Goal: Task Accomplishment & Management: Manage account settings

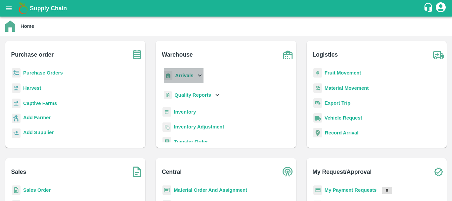
click at [192, 72] on p "Arrivals" at bounding box center [184, 75] width 18 height 7
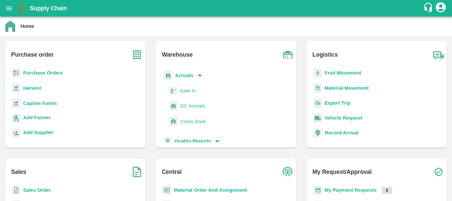
click at [198, 106] on span "DC Arrivals" at bounding box center [192, 105] width 24 height 7
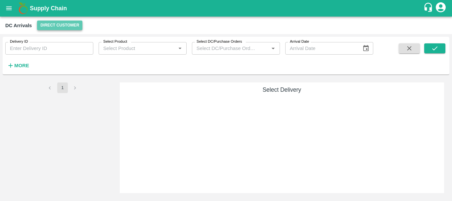
click at [66, 25] on button "Direct Customer" at bounding box center [59, 26] width 45 height 10
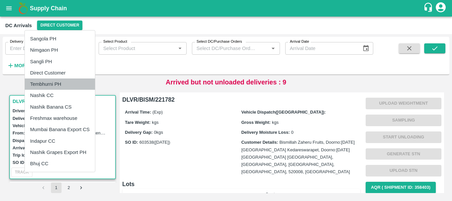
click at [61, 80] on li "Tembhurni PH" at bounding box center [60, 83] width 70 height 11
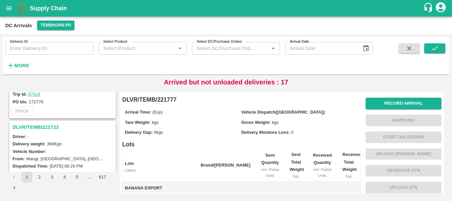
scroll to position [2086, 0]
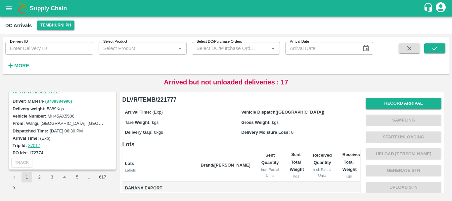
drag, startPoint x: 58, startPoint y: 133, endPoint x: 62, endPoint y: 157, distance: 23.5
click at [62, 157] on div "TRACK" at bounding box center [62, 163] width 105 height 12
click at [41, 179] on button "2" at bounding box center [39, 177] width 11 height 11
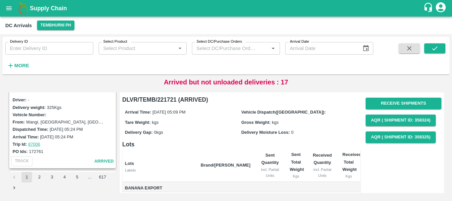
click at [70, 140] on div "Trip Id: 87006" at bounding box center [64, 143] width 102 height 7
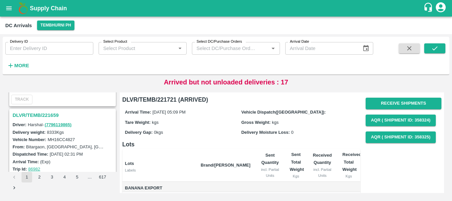
scroll to position [1109, 0]
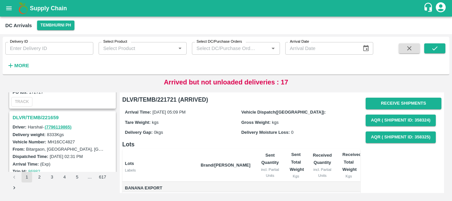
click at [44, 115] on h3 "DLVR/TEMB/221659" at bounding box center [64, 117] width 102 height 9
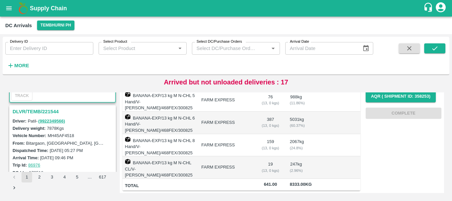
scroll to position [1202, 0]
click at [49, 112] on h3 "DLVR/TEMB/221544" at bounding box center [64, 111] width 102 height 9
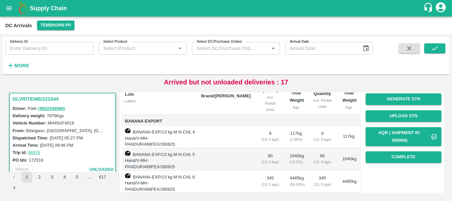
scroll to position [72, 0]
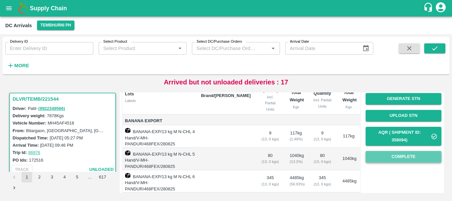
click at [392, 159] on button "Complete" at bounding box center [404, 157] width 76 height 12
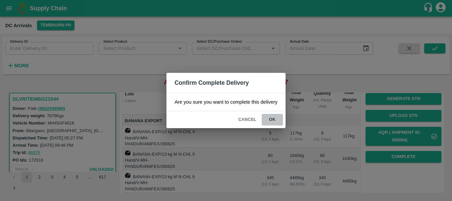
click at [273, 121] on button "ok" at bounding box center [272, 120] width 21 height 12
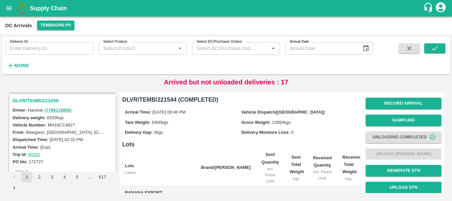
scroll to position [1125, 0]
click at [48, 103] on h3 "DLVR/TEMB/221659" at bounding box center [64, 101] width 102 height 9
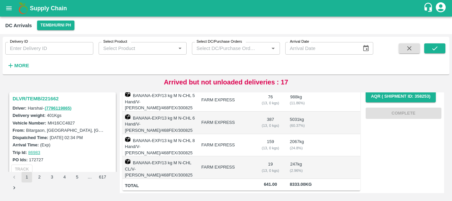
scroll to position [1041, 0]
click at [46, 100] on h3 "DLVR/TEMB/221662" at bounding box center [64, 99] width 102 height 9
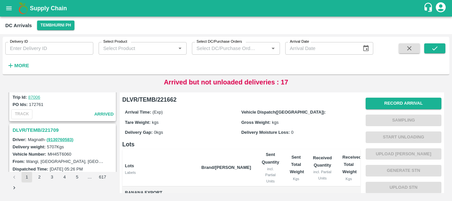
click at [48, 130] on h3 "DLVR/TEMB/221709" at bounding box center [64, 130] width 102 height 9
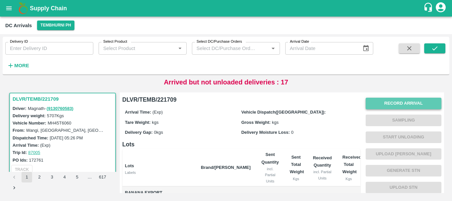
click at [398, 99] on button "Record Arrival" at bounding box center [404, 104] width 76 height 12
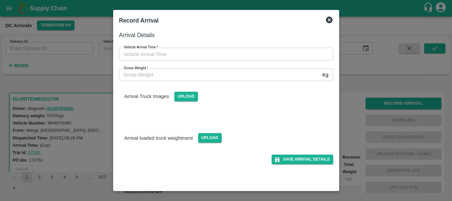
type input "DD/MM/YYYY hh:mm aa"
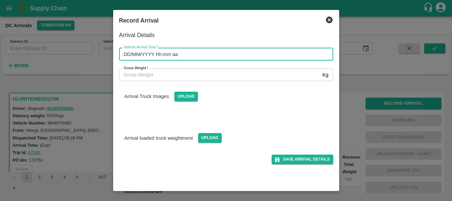
click at [273, 54] on input "DD/MM/YYYY hh:mm aa" at bounding box center [224, 54] width 210 height 13
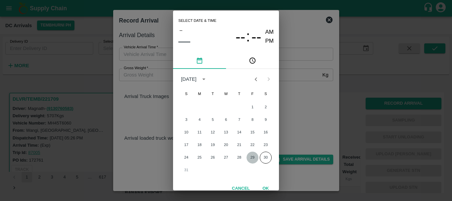
click at [248, 154] on button "29" at bounding box center [253, 158] width 12 height 12
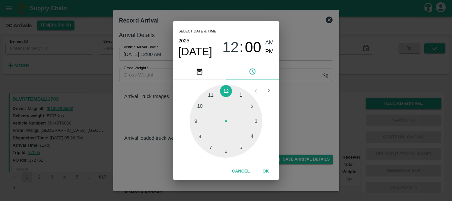
click at [200, 137] on div at bounding box center [226, 121] width 73 height 73
click at [205, 134] on div at bounding box center [226, 121] width 73 height 73
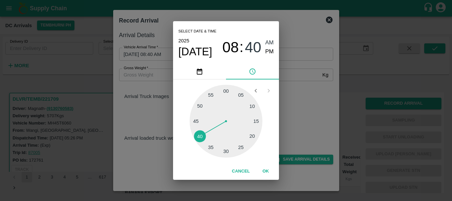
click at [264, 52] on div "08 : 40 AM PM" at bounding box center [247, 47] width 51 height 18
click at [266, 52] on span "PM" at bounding box center [269, 51] width 9 height 9
type input "[DATE] 08:40 PM"
click at [309, 100] on div "Select date & time [DATE] 08 : 40 AM PM 05 10 15 20 25 30 35 40 45 50 55 00 Can…" at bounding box center [226, 100] width 452 height 201
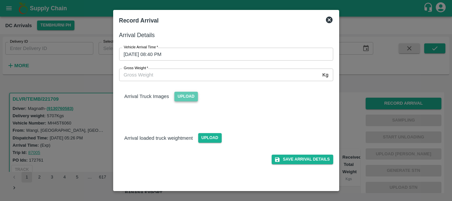
click at [187, 98] on span "Upload" at bounding box center [186, 97] width 24 height 10
click at [0, 0] on input "Upload" at bounding box center [0, 0] width 0 height 0
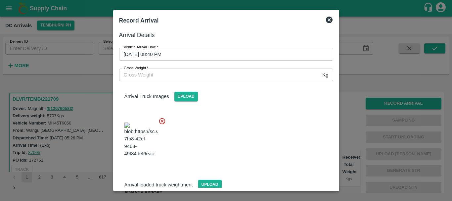
scroll to position [16, 0]
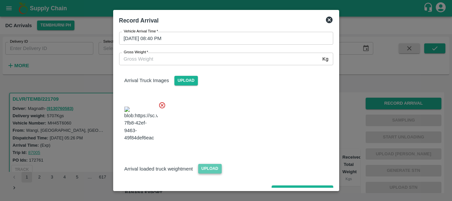
click at [213, 164] on span "Upload" at bounding box center [210, 169] width 24 height 10
click at [0, 0] on input "Upload" at bounding box center [0, 0] width 0 height 0
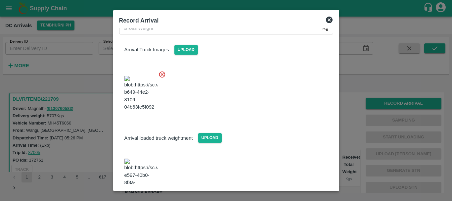
click at [149, 159] on img at bounding box center [140, 176] width 33 height 35
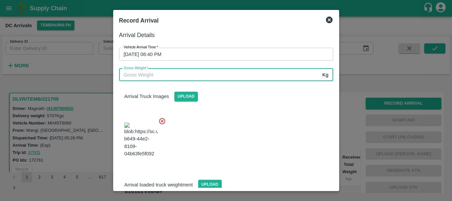
click at [191, 72] on input "Gross Weight   *" at bounding box center [219, 75] width 201 height 13
type input "11250"
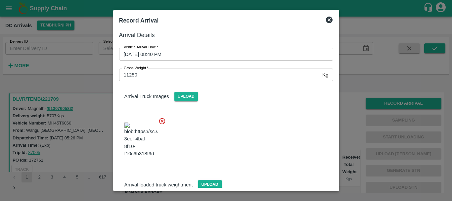
click at [242, 126] on div at bounding box center [223, 138] width 219 height 52
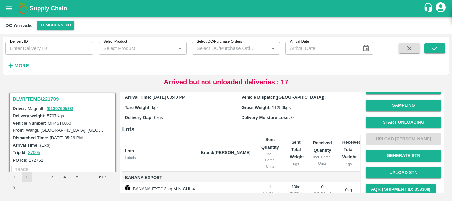
scroll to position [0, 0]
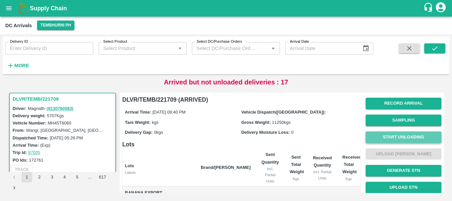
click at [382, 138] on button "Start Unloading" at bounding box center [404, 137] width 76 height 12
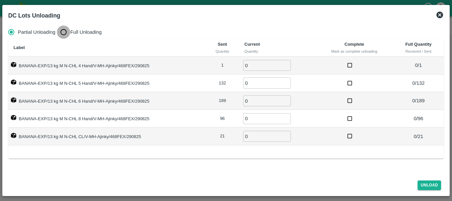
click at [63, 30] on input "Full Unloading" at bounding box center [63, 31] width 13 height 13
radio input "true"
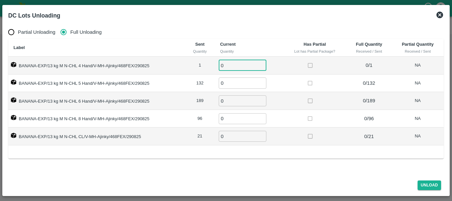
click at [228, 66] on input "0" at bounding box center [243, 65] width 48 height 11
type input "01"
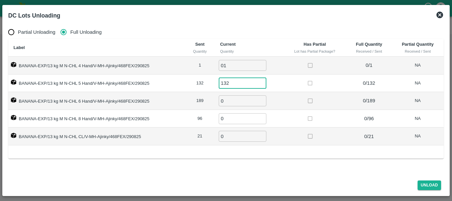
type input "132"
type input "189"
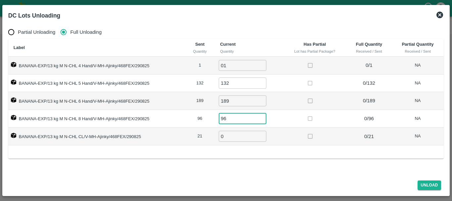
type input "96"
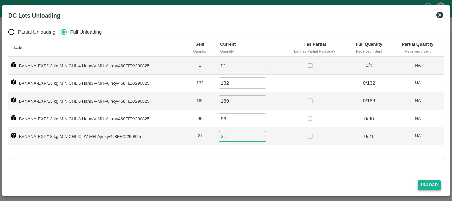
type input "21"
click at [435, 182] on button "Unload" at bounding box center [430, 185] width 24 height 10
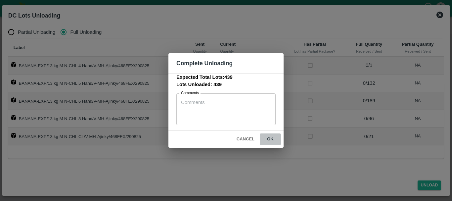
click at [273, 139] on button "ok" at bounding box center [270, 139] width 21 height 12
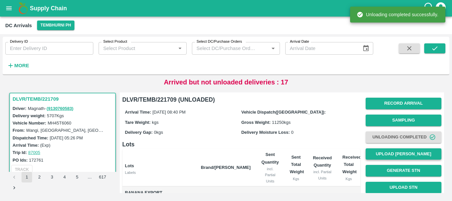
scroll to position [0, 0]
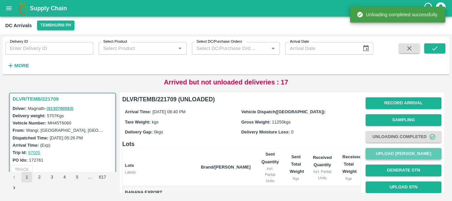
click at [373, 155] on button "Upload [PERSON_NAME]" at bounding box center [404, 154] width 76 height 12
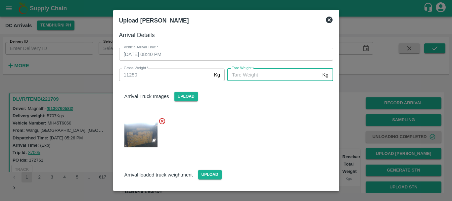
click at [285, 73] on input "[PERSON_NAME]   *" at bounding box center [273, 75] width 92 height 13
type input "5000"
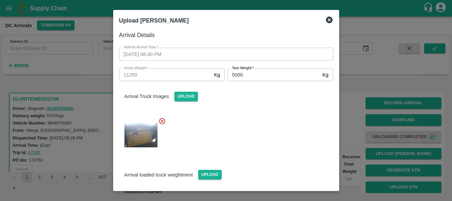
click at [277, 131] on div at bounding box center [223, 133] width 219 height 42
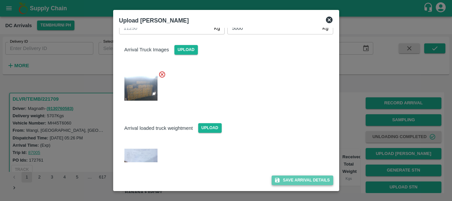
click at [293, 176] on button "Save Arrival Details" at bounding box center [302, 180] width 61 height 10
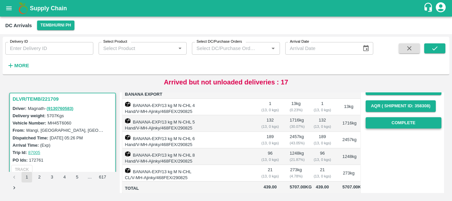
scroll to position [98, 0]
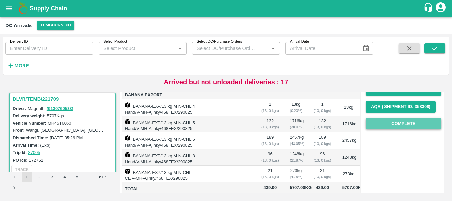
click at [374, 127] on button "Complete" at bounding box center [404, 124] width 76 height 12
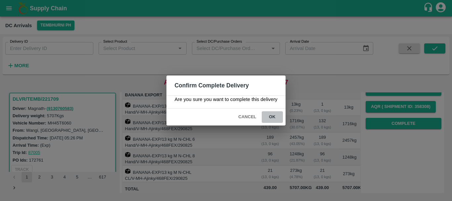
click at [274, 117] on button "ok" at bounding box center [272, 117] width 21 height 12
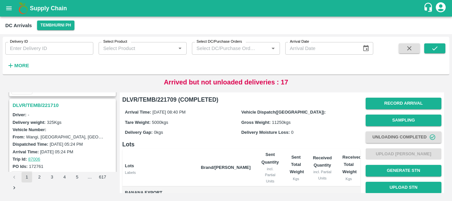
scroll to position [862, 0]
click at [41, 103] on h3 "DLVR/TEMB/221710" at bounding box center [64, 105] width 102 height 9
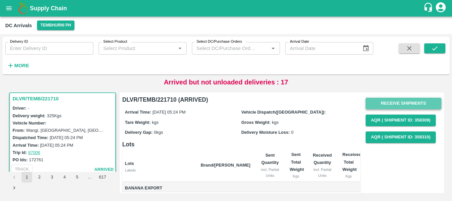
click at [387, 105] on button "Receive Shipments" at bounding box center [404, 104] width 76 height 12
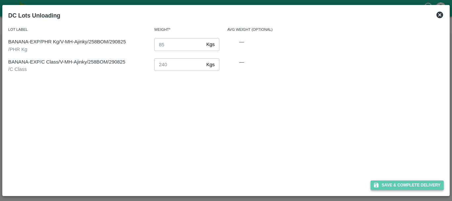
click at [379, 185] on icon "button" at bounding box center [376, 185] width 6 height 6
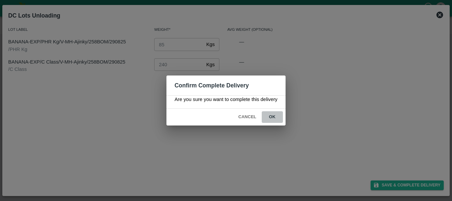
click at [270, 116] on button "ok" at bounding box center [272, 117] width 21 height 12
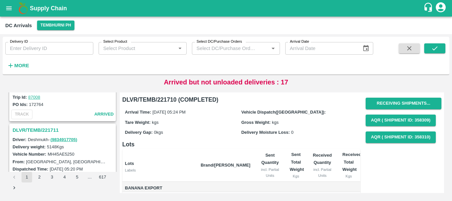
click at [49, 130] on h3 "DLVR/TEMB/221711" at bounding box center [64, 130] width 102 height 9
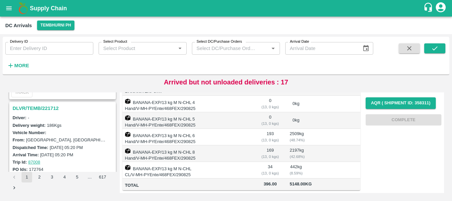
scroll to position [686, 0]
click at [51, 107] on h3 "DLVR/TEMB/221712" at bounding box center [64, 108] width 102 height 9
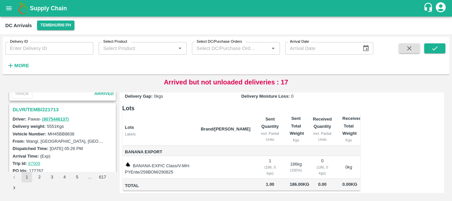
scroll to position [593, 0]
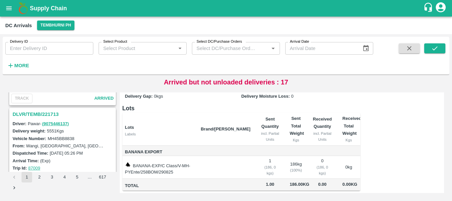
click at [53, 114] on h3 "DLVR/TEMB/221713" at bounding box center [64, 114] width 102 height 9
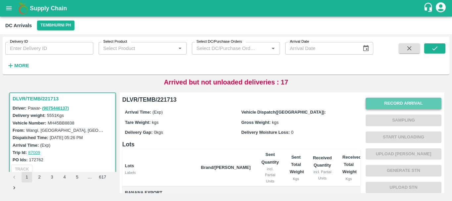
click at [375, 99] on button "Record Arrival" at bounding box center [404, 104] width 76 height 12
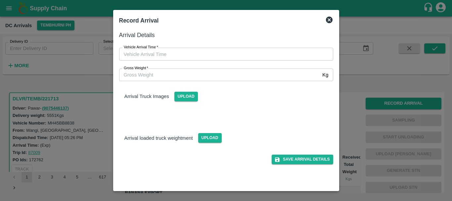
type input "DD/MM/YYYY hh:mm aa"
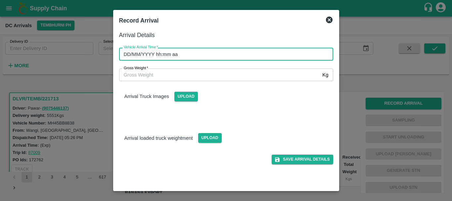
click at [272, 57] on input "DD/MM/YYYY hh:mm aa" at bounding box center [224, 54] width 210 height 13
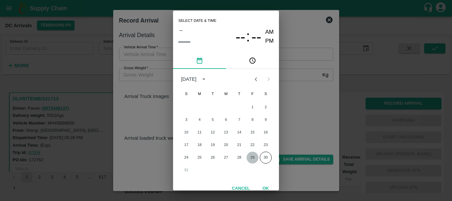
click at [250, 156] on button "29" at bounding box center [253, 158] width 12 height 12
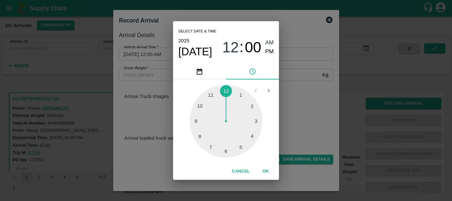
click at [214, 143] on div at bounding box center [226, 121] width 73 height 73
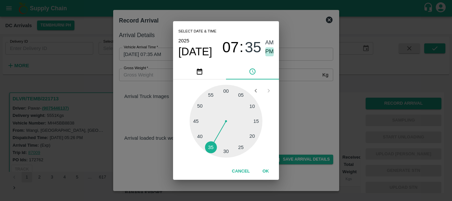
click at [266, 49] on span "PM" at bounding box center [269, 51] width 9 height 9
type input "[DATE] 07:35 PM"
click at [304, 105] on div "Select date & time [DATE] 07 : 35 AM PM 05 10 15 20 25 30 35 40 45 50 55 00 Can…" at bounding box center [226, 100] width 452 height 201
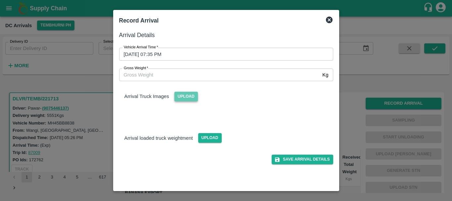
click at [187, 96] on span "Upload" at bounding box center [186, 97] width 24 height 10
click at [0, 0] on input "Upload" at bounding box center [0, 0] width 0 height 0
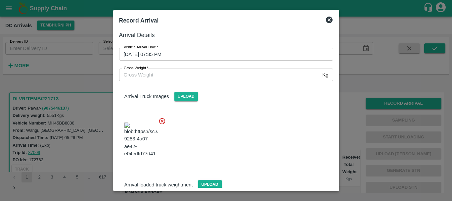
scroll to position [16, 0]
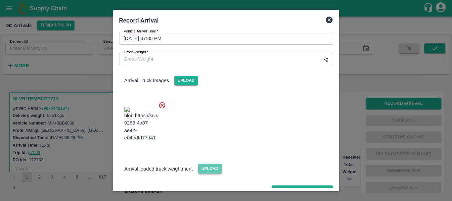
click at [205, 164] on span "Upload" at bounding box center [210, 169] width 24 height 10
click at [0, 0] on input "Upload" at bounding box center [0, 0] width 0 height 0
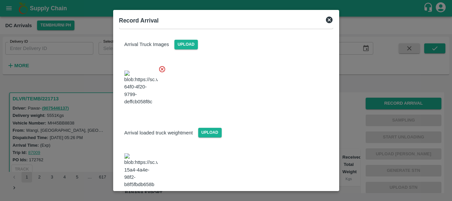
click at [150, 153] on img at bounding box center [140, 170] width 33 height 35
click at [155, 153] on img at bounding box center [140, 170] width 33 height 35
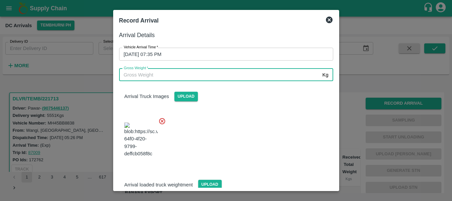
click at [200, 73] on input "Gross Weight   *" at bounding box center [219, 75] width 201 height 13
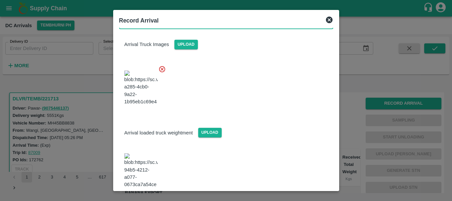
type input "11060"
click at [261, 143] on div at bounding box center [223, 169] width 219 height 52
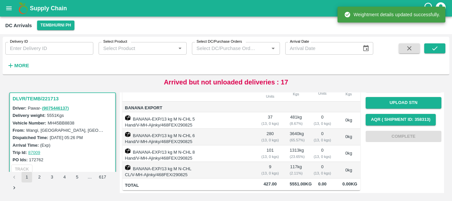
scroll to position [0, 0]
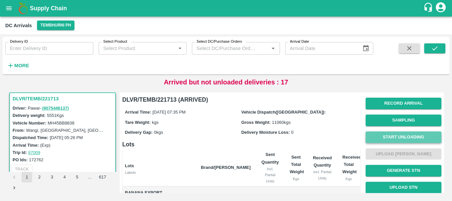
click at [391, 136] on button "Start Unloading" at bounding box center [404, 137] width 76 height 12
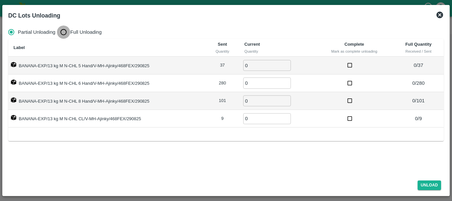
click at [64, 32] on input "Full Unloading" at bounding box center [63, 31] width 13 height 13
radio input "true"
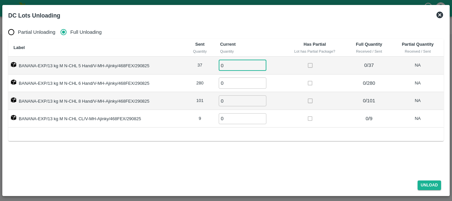
click at [232, 67] on input "0" at bounding box center [243, 65] width 48 height 11
type input "037"
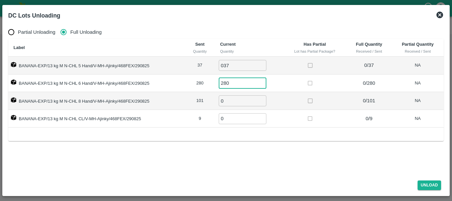
type input "280"
type input "101"
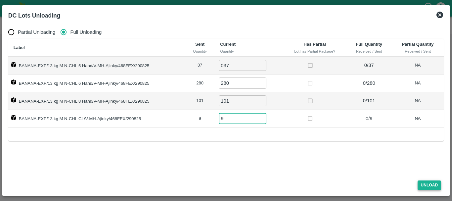
type input "9"
click at [429, 187] on button "Unload" at bounding box center [430, 185] width 24 height 10
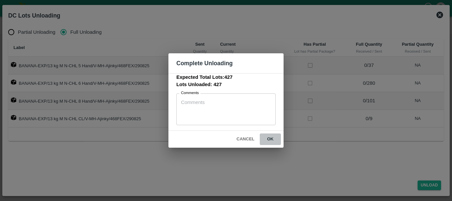
click at [270, 136] on button "ok" at bounding box center [270, 139] width 21 height 12
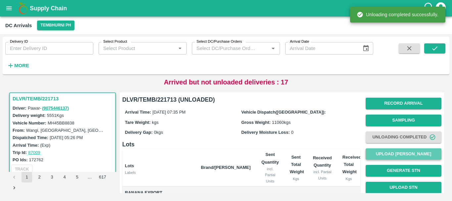
click at [379, 154] on button "Upload [PERSON_NAME]" at bounding box center [404, 154] width 76 height 12
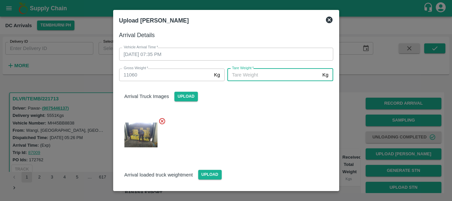
click at [276, 75] on input "[PERSON_NAME]   *" at bounding box center [273, 75] width 92 height 13
type input "5010"
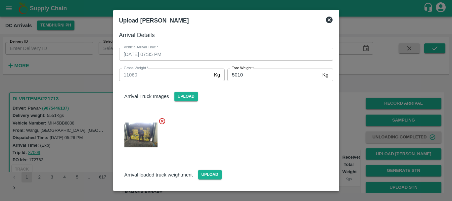
click at [265, 138] on div at bounding box center [223, 133] width 219 height 42
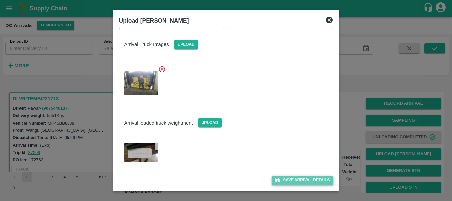
click at [291, 181] on button "Save Arrival Details" at bounding box center [302, 180] width 61 height 10
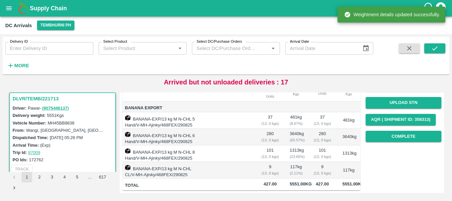
scroll to position [0, 0]
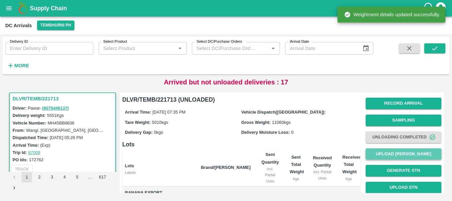
click at [404, 153] on button "Upload [PERSON_NAME]" at bounding box center [404, 154] width 76 height 12
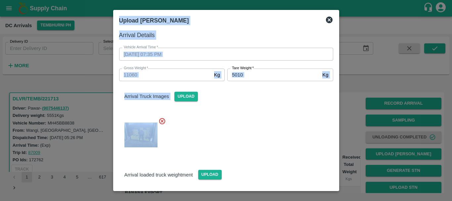
drag, startPoint x: 289, startPoint y: 102, endPoint x: 349, endPoint y: 109, distance: 60.4
click at [349, 109] on div "Upload Tare Weight Arrival Details Vehicle Arrival Time   * [DATE] 07:35 PM Veh…" at bounding box center [226, 100] width 452 height 201
click at [349, 109] on div at bounding box center [226, 100] width 452 height 201
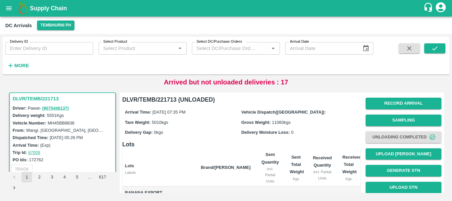
scroll to position [115, 0]
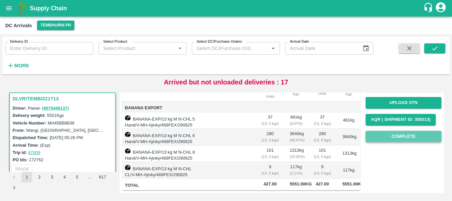
click at [370, 131] on button "Complete" at bounding box center [404, 137] width 76 height 12
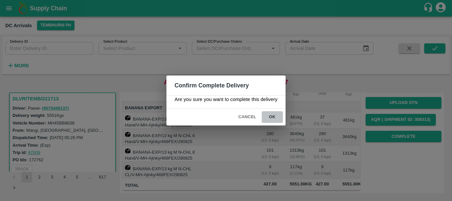
click at [273, 119] on button "ok" at bounding box center [272, 117] width 21 height 12
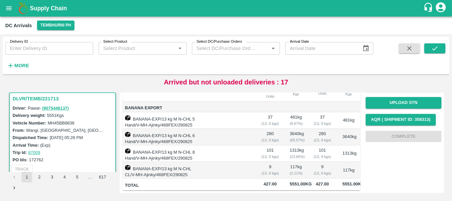
scroll to position [0, 0]
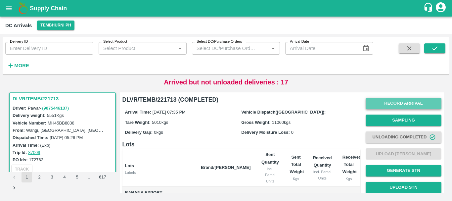
click at [386, 99] on button "Record Arrival" at bounding box center [404, 104] width 76 height 12
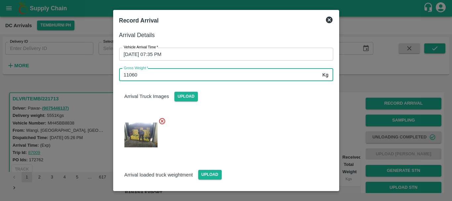
click at [235, 78] on input "11060" at bounding box center [219, 75] width 201 height 13
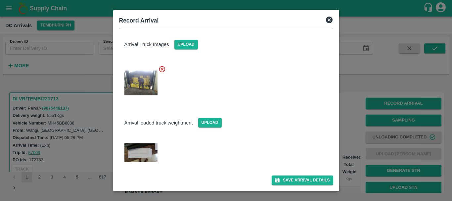
click at [349, 125] on div at bounding box center [226, 100] width 452 height 201
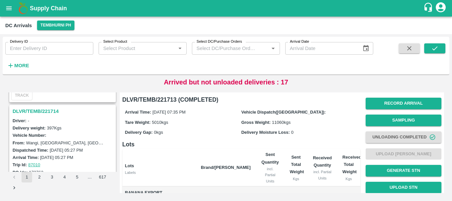
scroll to position [509, 0]
click at [37, 113] on h3 "DLVR/TEMB/221714" at bounding box center [64, 112] width 102 height 9
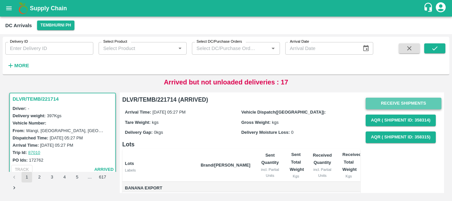
click at [388, 104] on button "Receive Shipments" at bounding box center [404, 104] width 76 height 12
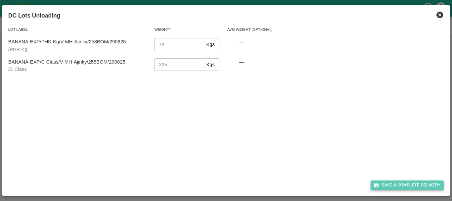
click at [396, 184] on button "Save & Complete Delivery" at bounding box center [407, 185] width 73 height 10
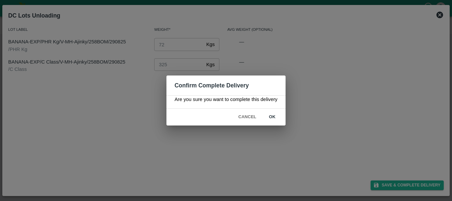
drag, startPoint x: 269, startPoint y: 110, endPoint x: 272, endPoint y: 117, distance: 7.4
click at [272, 117] on div "Cancel ok" at bounding box center [225, 117] width 119 height 17
click at [272, 117] on button "ok" at bounding box center [272, 117] width 21 height 12
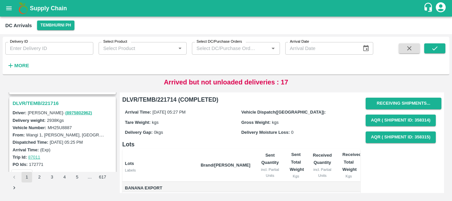
scroll to position [427, 0]
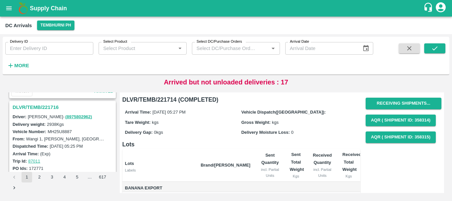
click at [52, 104] on h3 "DLVR/TEMB/221716" at bounding box center [64, 107] width 102 height 9
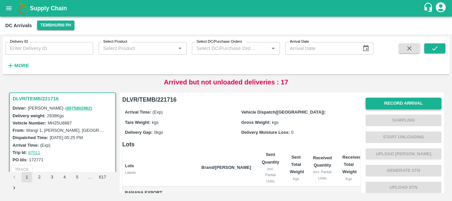
click at [373, 106] on button "Record Arrival" at bounding box center [404, 104] width 76 height 12
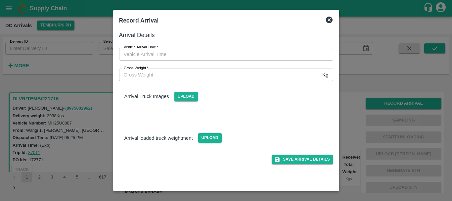
type input "DD/MM/YYYY hh:mm aa"
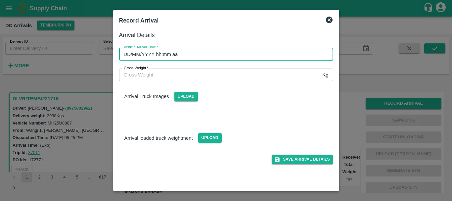
click at [293, 57] on input "DD/MM/YYYY hh:mm aa" at bounding box center [224, 54] width 210 height 13
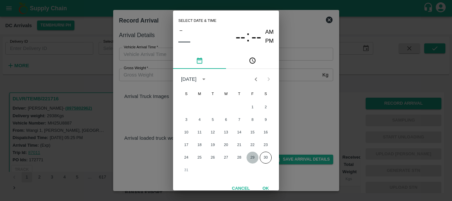
click at [250, 157] on button "29" at bounding box center [253, 158] width 12 height 12
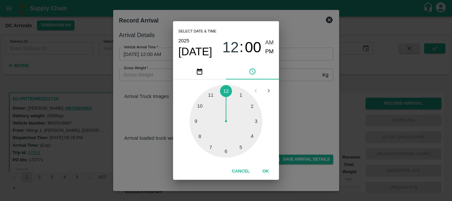
click at [213, 144] on div at bounding box center [226, 121] width 73 height 73
click at [237, 145] on div at bounding box center [226, 121] width 73 height 73
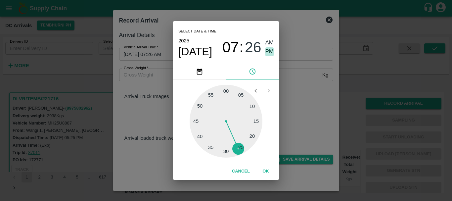
click at [267, 51] on span "PM" at bounding box center [269, 51] width 9 height 9
type input "[DATE] 07:26 PM"
click at [300, 95] on div "Select date & time [DATE] 07 : 26 AM PM 05 10 15 20 25 30 35 40 45 50 55 00 Can…" at bounding box center [226, 100] width 452 height 201
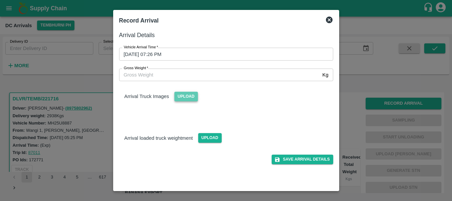
click at [185, 99] on span "Upload" at bounding box center [186, 97] width 24 height 10
click at [0, 0] on input "Upload" at bounding box center [0, 0] width 0 height 0
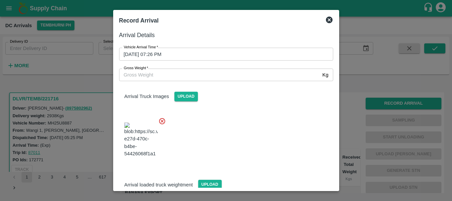
scroll to position [50, 0]
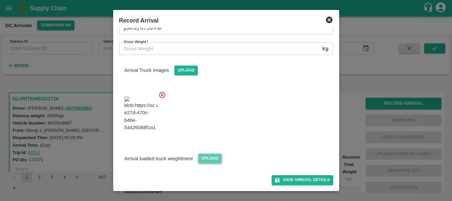
click at [203, 155] on span "Upload" at bounding box center [210, 159] width 24 height 10
click at [0, 0] on input "Upload" at bounding box center [0, 0] width 0 height 0
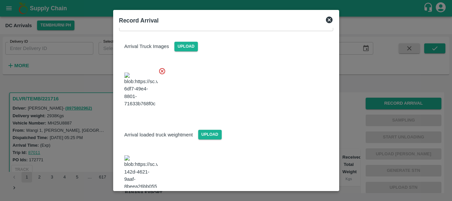
scroll to position [126, 0]
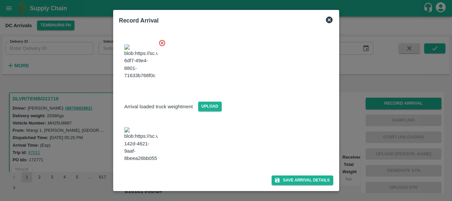
click at [143, 130] on img at bounding box center [140, 144] width 33 height 35
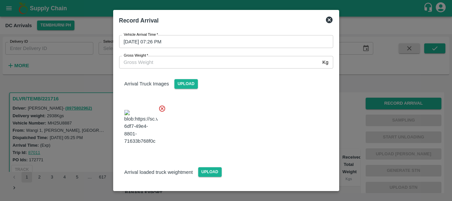
scroll to position [0, 0]
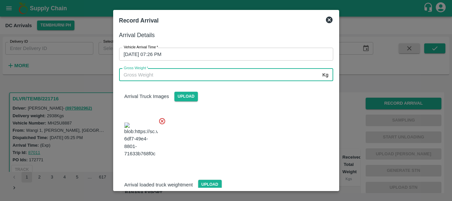
click at [186, 70] on input "Gross Weight   *" at bounding box center [219, 75] width 201 height 13
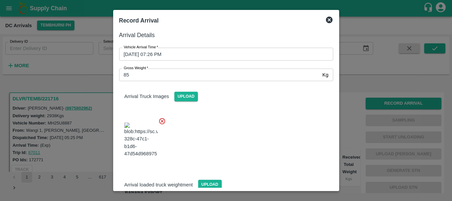
click at [301, 104] on div "Arrival Truck Images Upload" at bounding box center [223, 122] width 219 height 93
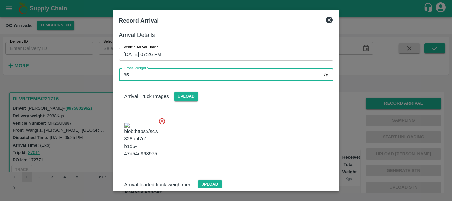
click at [200, 75] on input "85" at bounding box center [219, 75] width 201 height 13
type input "8520"
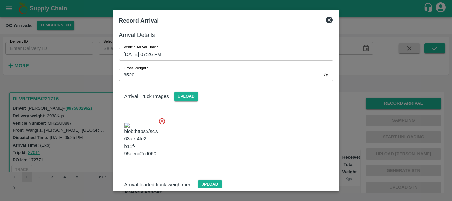
click at [235, 134] on div at bounding box center [223, 138] width 219 height 52
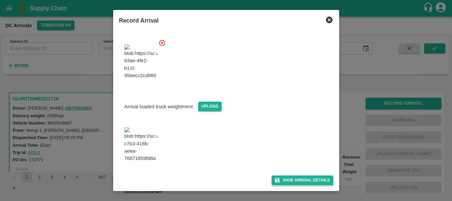
click at [277, 178] on icon "submit" at bounding box center [277, 180] width 5 height 5
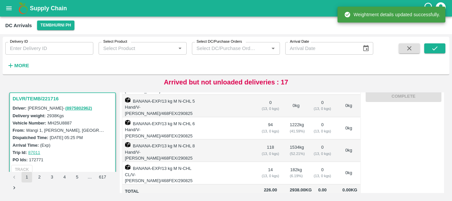
scroll to position [0, 0]
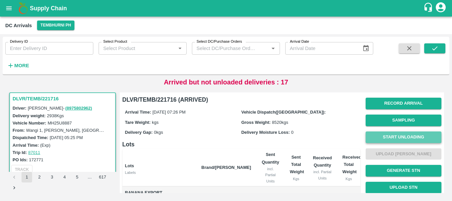
click at [386, 140] on button "Start Unloading" at bounding box center [404, 137] width 76 height 12
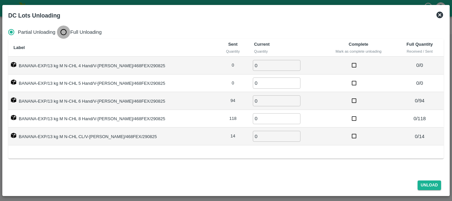
click at [66, 32] on input "Full Unloading" at bounding box center [63, 31] width 13 height 13
radio input "true"
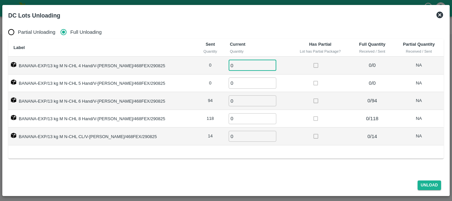
click at [238, 69] on input "0" at bounding box center [253, 65] width 48 height 11
type input "94"
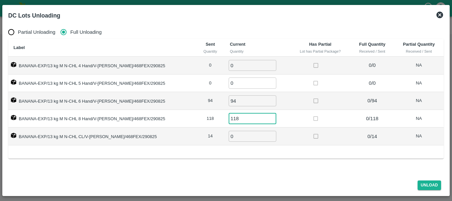
type input "118"
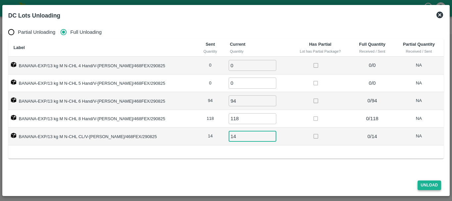
type input "14"
click at [424, 182] on button "Unload" at bounding box center [430, 185] width 24 height 10
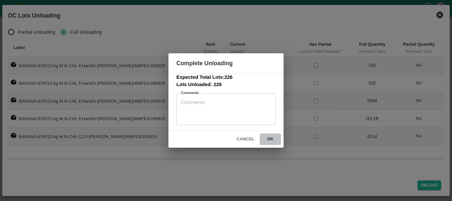
click at [271, 134] on button "ok" at bounding box center [270, 139] width 21 height 12
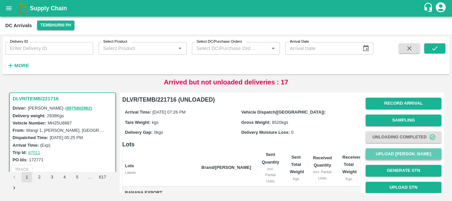
click at [396, 153] on button "Upload [PERSON_NAME]" at bounding box center [404, 154] width 76 height 12
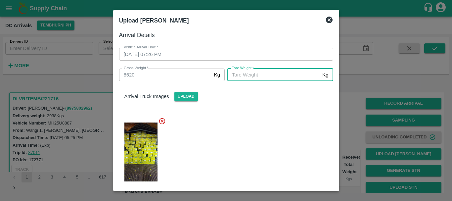
click at [274, 70] on input "[PERSON_NAME]   *" at bounding box center [273, 75] width 92 height 13
type input "5280"
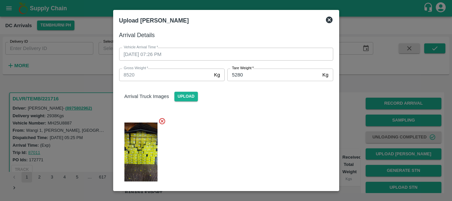
click at [265, 133] on div at bounding box center [223, 150] width 219 height 76
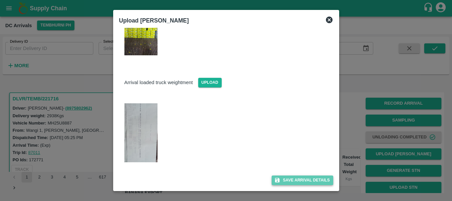
click at [289, 182] on button "Save Arrival Details" at bounding box center [302, 180] width 61 height 10
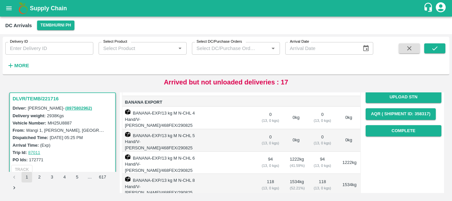
scroll to position [92, 0]
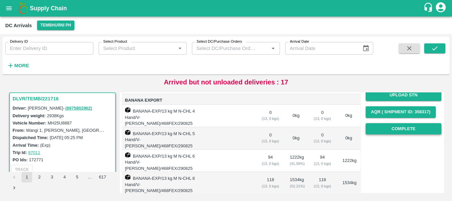
click at [381, 130] on button "Complete" at bounding box center [404, 129] width 76 height 12
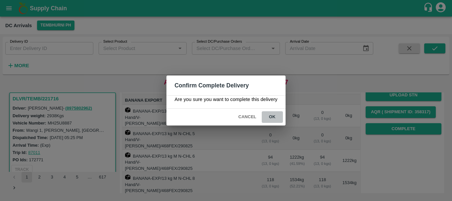
click at [274, 117] on button "ok" at bounding box center [272, 117] width 21 height 12
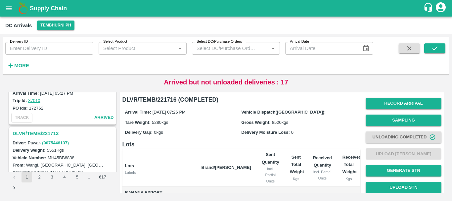
scroll to position [575, 0]
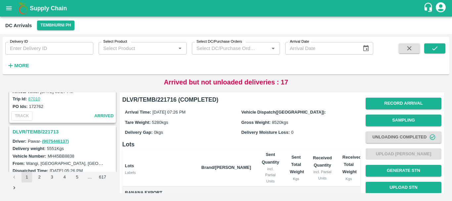
click at [51, 133] on h3 "DLVR/TEMB/221713" at bounding box center [64, 131] width 102 height 9
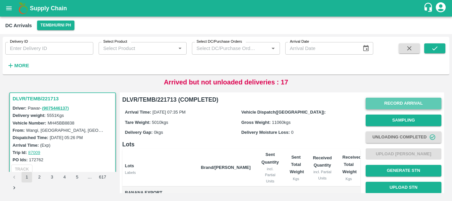
click at [388, 103] on button "Record Arrival" at bounding box center [404, 104] width 76 height 12
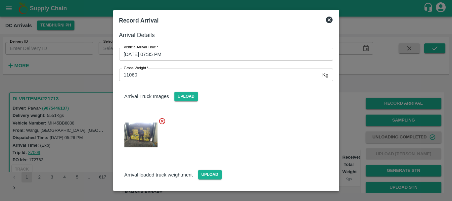
scroll to position [52, 0]
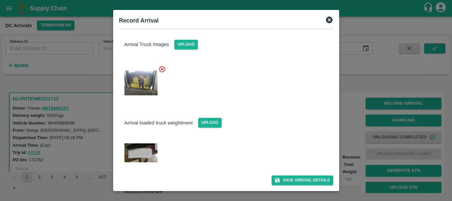
click at [142, 153] on img at bounding box center [140, 152] width 33 height 19
click at [140, 152] on img at bounding box center [140, 152] width 33 height 19
drag, startPoint x: 231, startPoint y: 113, endPoint x: 259, endPoint y: 125, distance: 30.3
click at [259, 125] on div "Arrival loaded truck weightment Upload" at bounding box center [226, 117] width 225 height 20
click at [363, 153] on div at bounding box center [226, 100] width 452 height 201
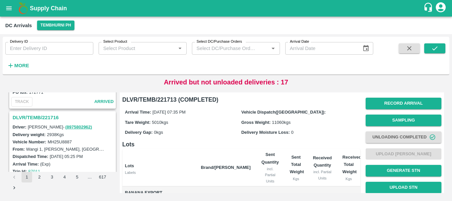
scroll to position [419, 0]
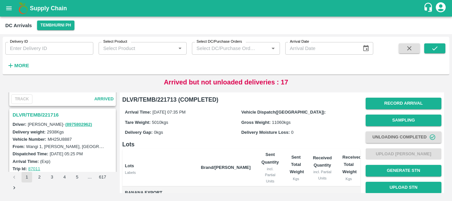
click at [47, 116] on h3 "DLVR/TEMB/221716" at bounding box center [64, 115] width 102 height 9
click at [48, 114] on h3 "DLVR/TEMB/221717" at bounding box center [64, 115] width 102 height 9
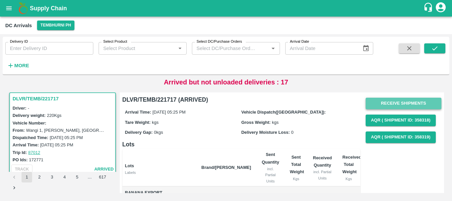
click at [375, 101] on button "Receive Shipments" at bounding box center [404, 104] width 76 height 12
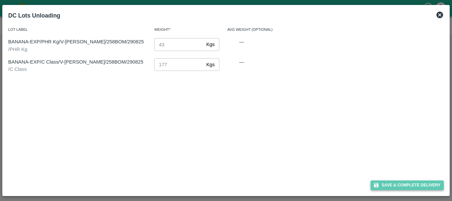
click at [386, 182] on button "Save & Complete Delivery" at bounding box center [407, 185] width 73 height 10
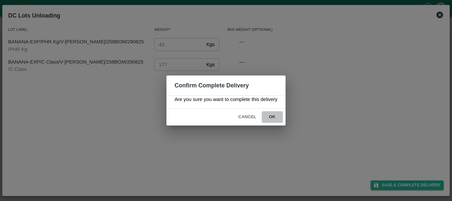
click at [270, 116] on button "ok" at bounding box center [272, 117] width 21 height 12
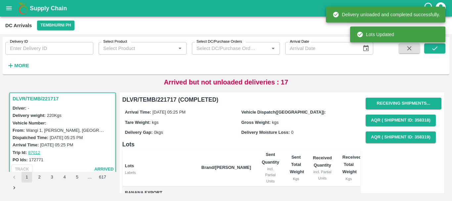
scroll to position [0, 0]
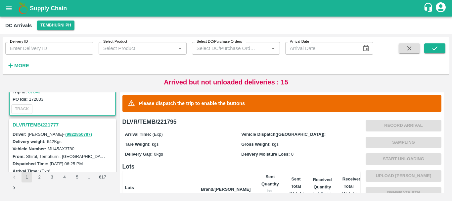
scroll to position [56, 0]
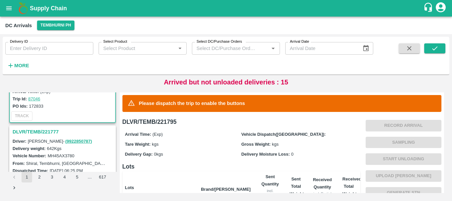
click at [53, 131] on h3 "DLVR/TEMB/221777" at bounding box center [64, 131] width 102 height 9
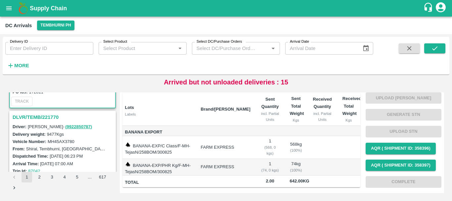
scroll to position [161, 0]
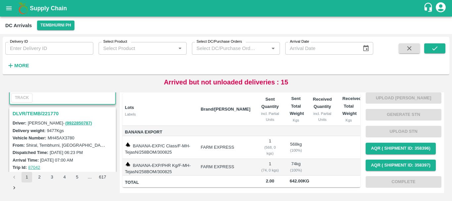
click at [50, 115] on h3 "DLVR/TEMB/221770" at bounding box center [64, 113] width 102 height 9
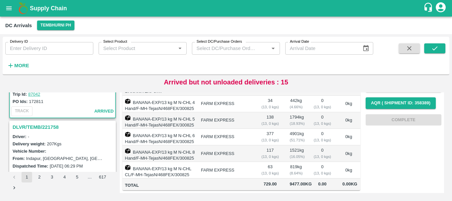
scroll to position [235, 0]
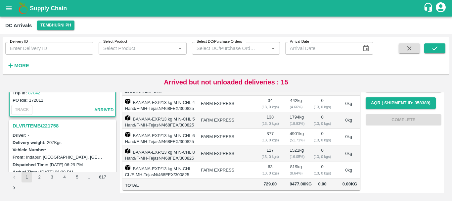
click at [48, 126] on h3 "DLVR/TEMB/221758" at bounding box center [64, 125] width 102 height 9
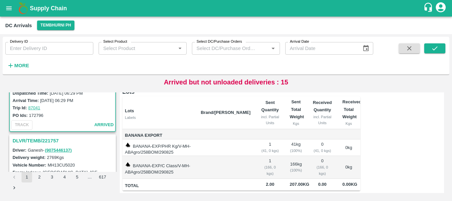
scroll to position [308, 0]
click at [57, 139] on h3 "DLVR/TEMB/221757" at bounding box center [64, 140] width 102 height 9
